Goal: Task Accomplishment & Management: Manage account settings

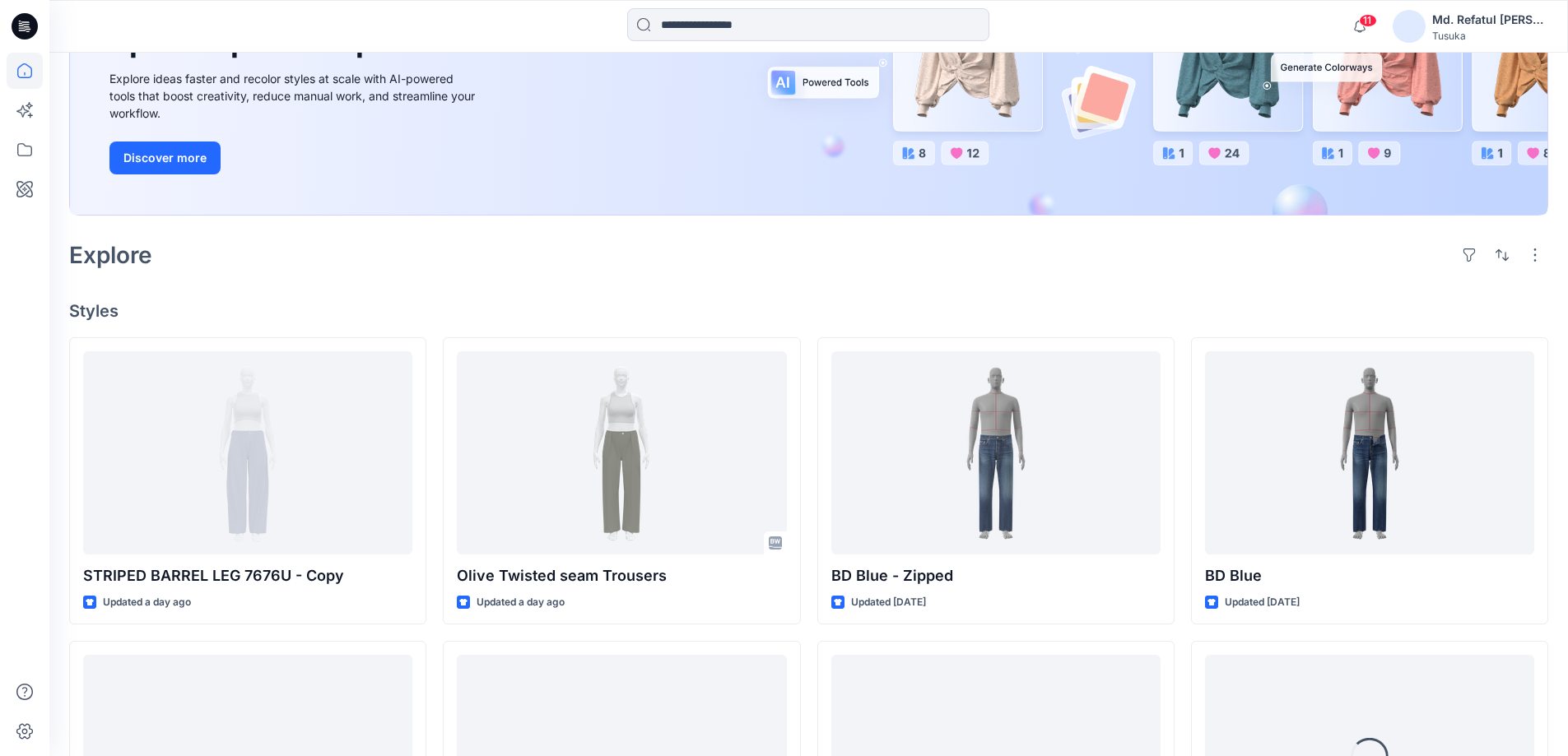
scroll to position [494, 0]
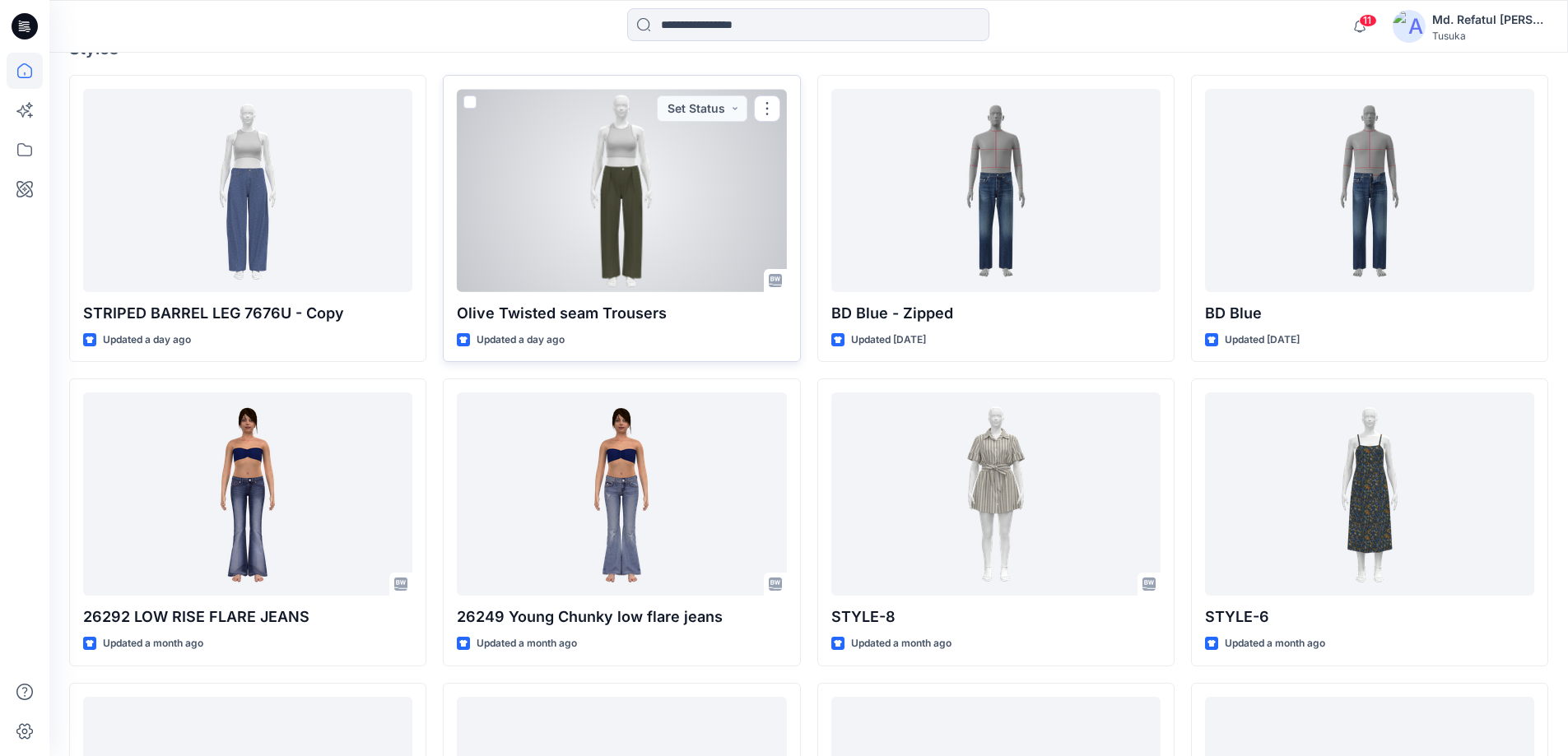
click at [665, 178] on div at bounding box center [621, 190] width 329 height 203
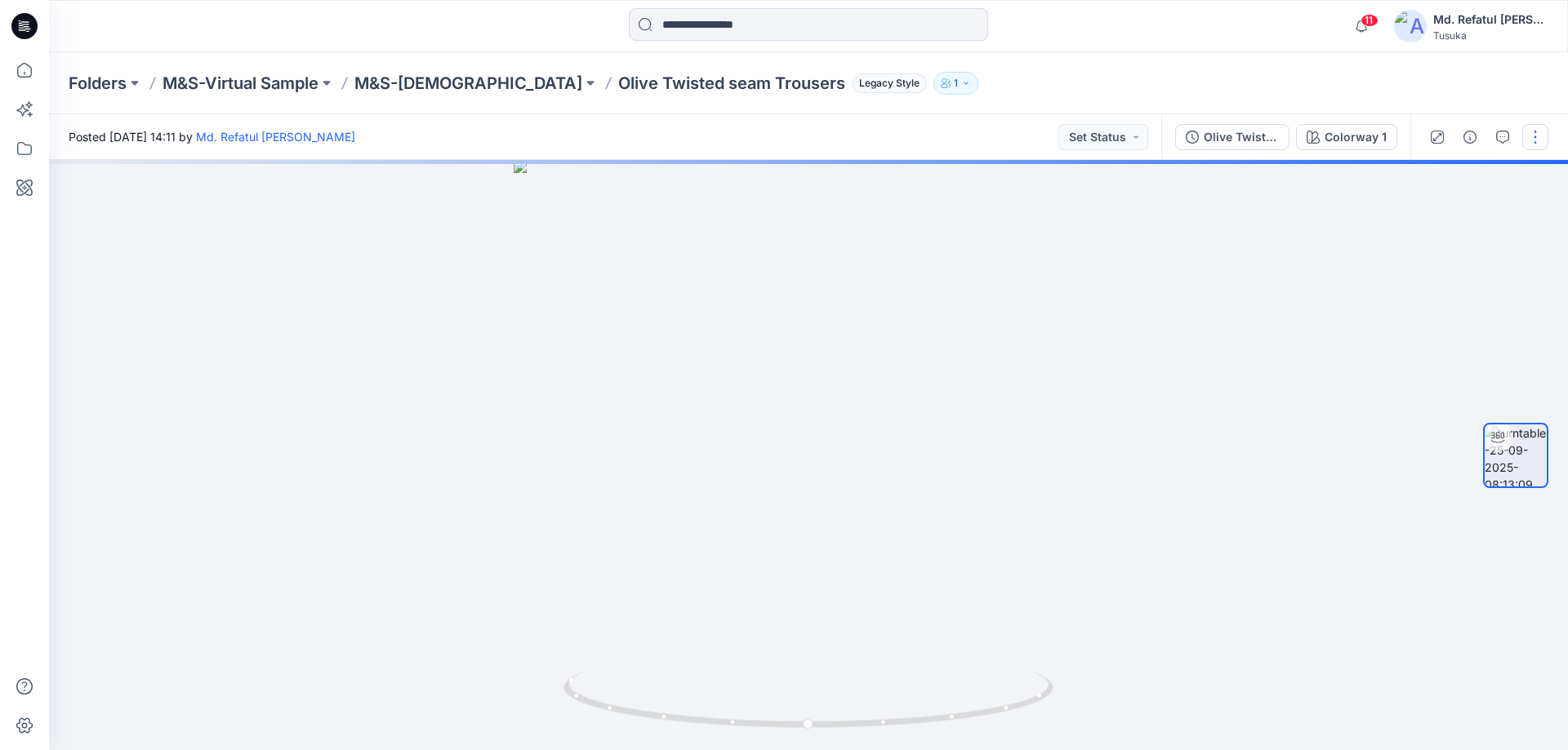
click at [1526, 130] on button "button" at bounding box center [1536, 137] width 26 height 26
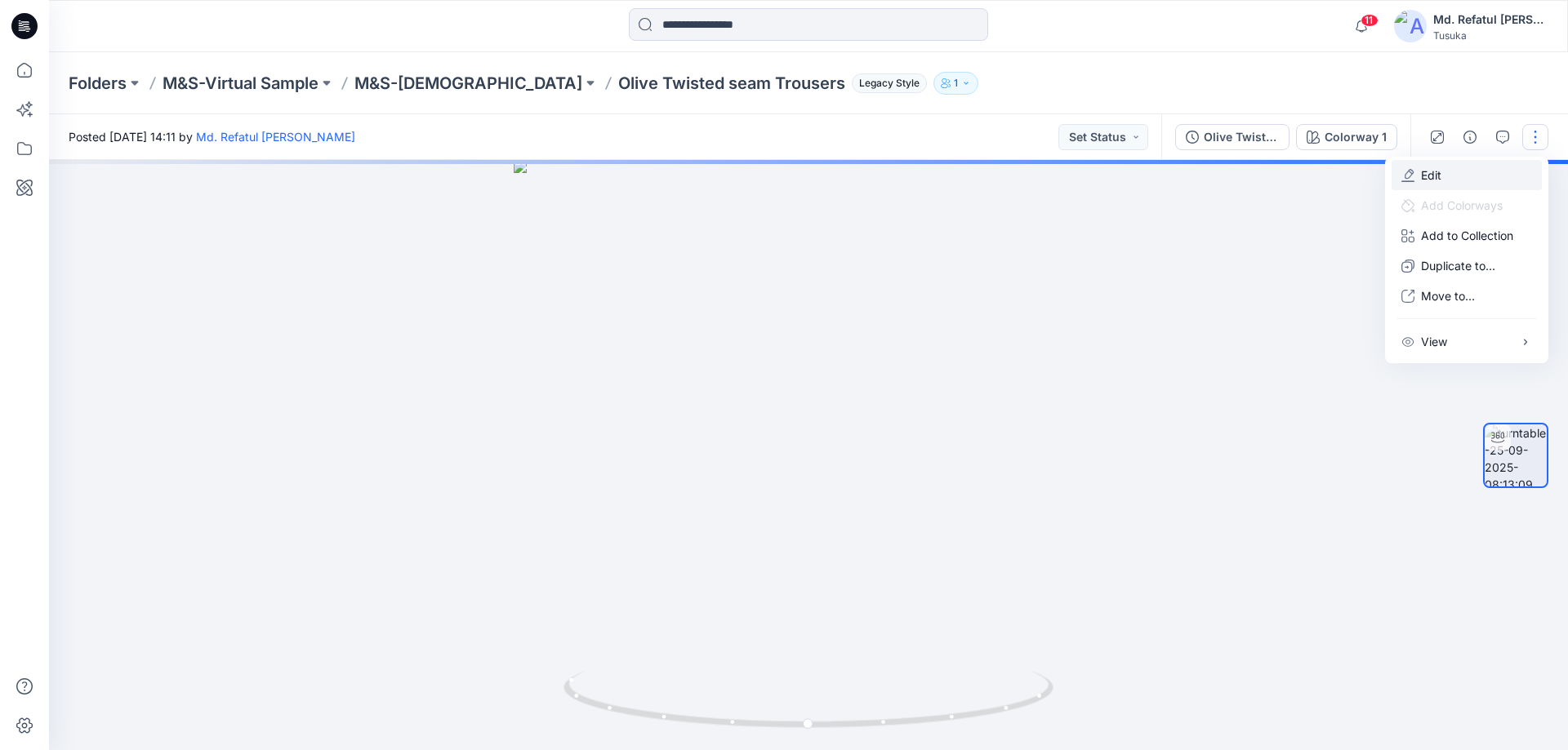
click at [1465, 167] on button "Edit" at bounding box center [1466, 175] width 150 height 31
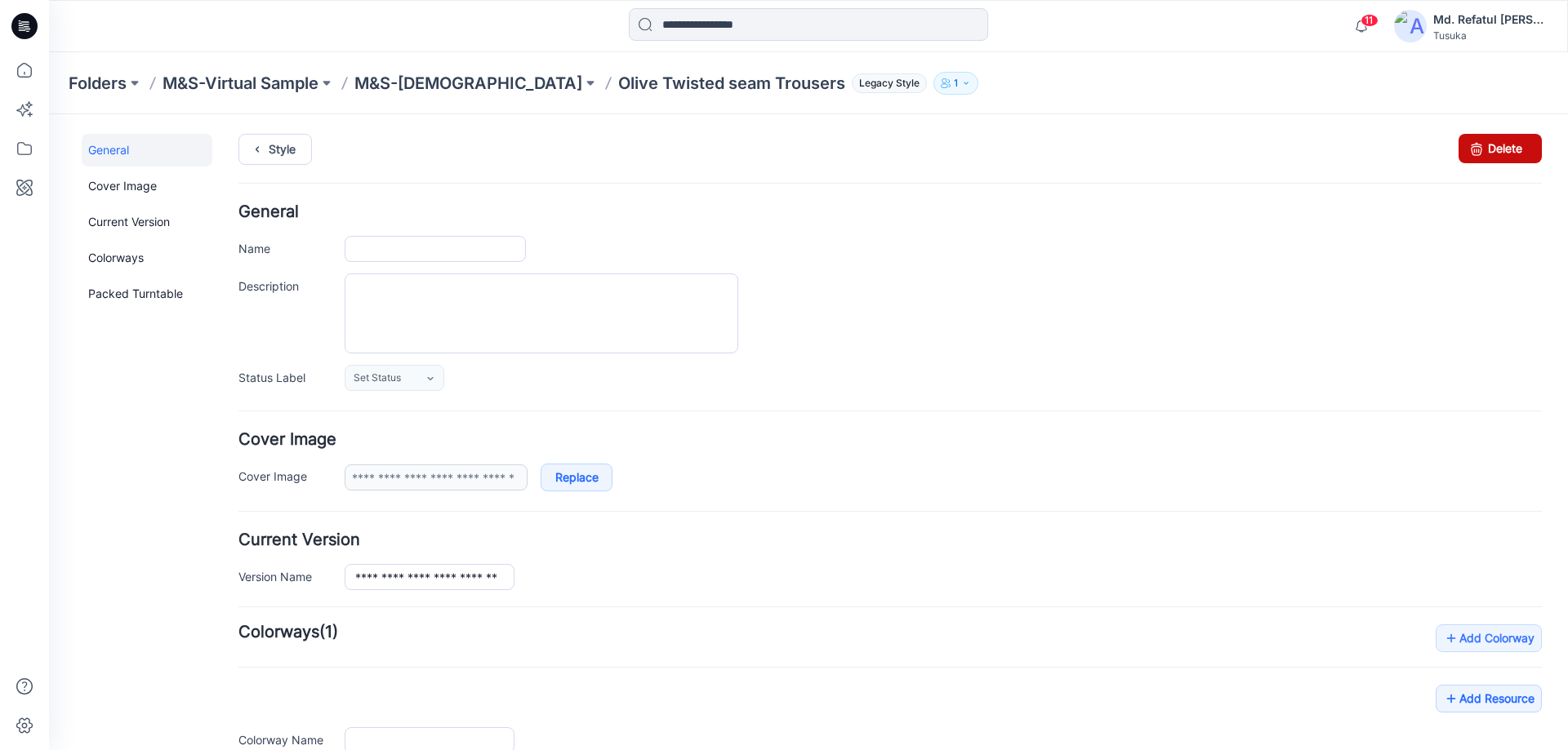
type input "**********"
drag, startPoint x: 1496, startPoint y: 143, endPoint x: 888, endPoint y: 168, distance: 608.5
click at [1496, 143] on link "Delete" at bounding box center [1500, 149] width 83 height 30
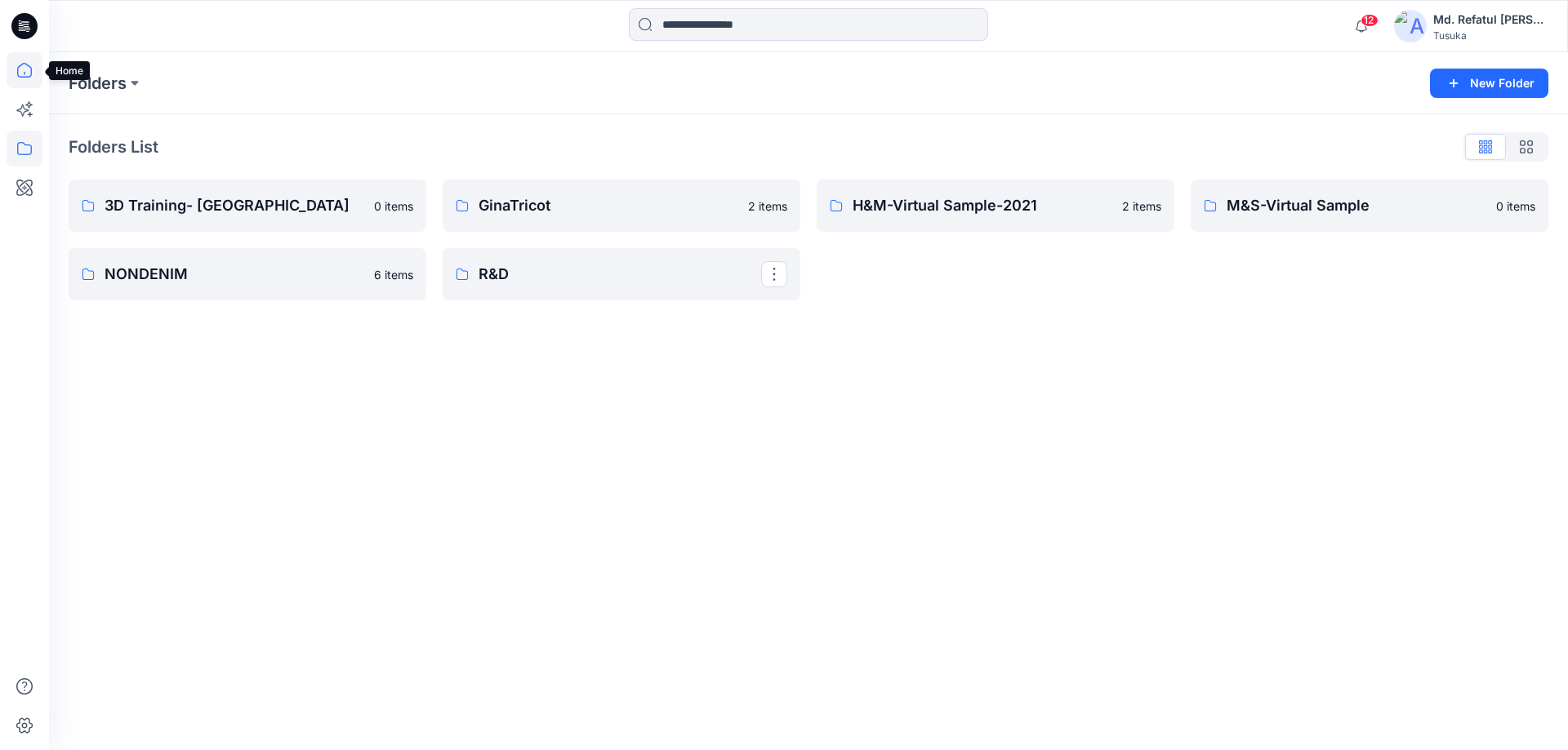
click at [15, 73] on icon at bounding box center [24, 70] width 36 height 36
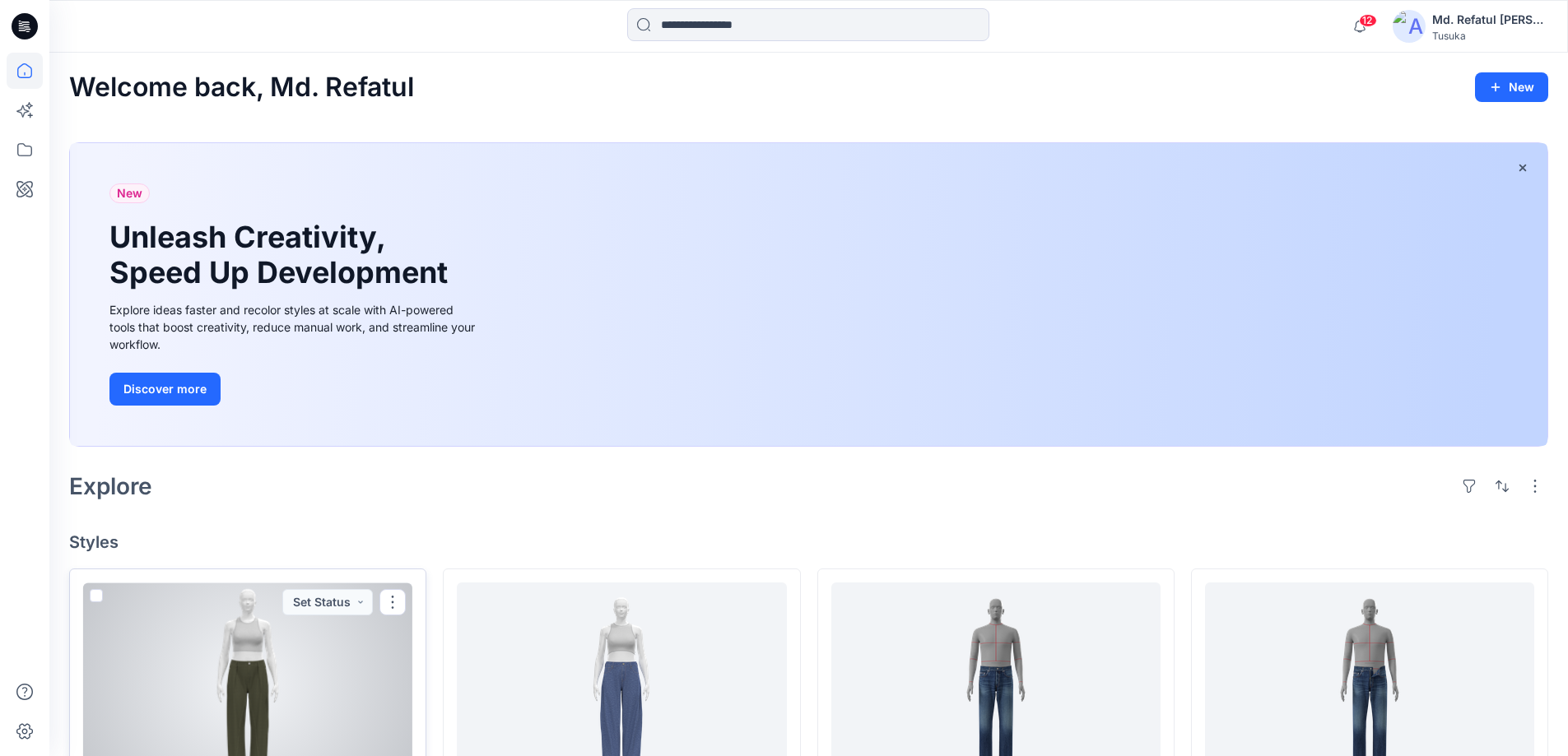
click at [309, 659] on div at bounding box center [247, 684] width 329 height 203
